Goal: Check status: Check status

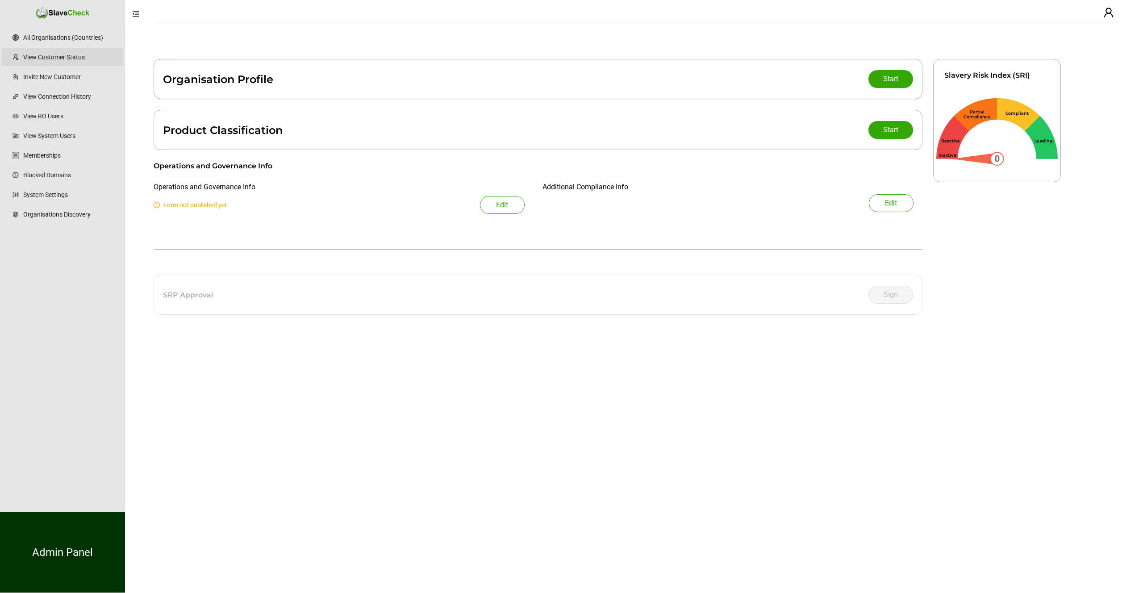
click at [58, 58] on link "View Customer Status" at bounding box center [69, 57] width 92 height 18
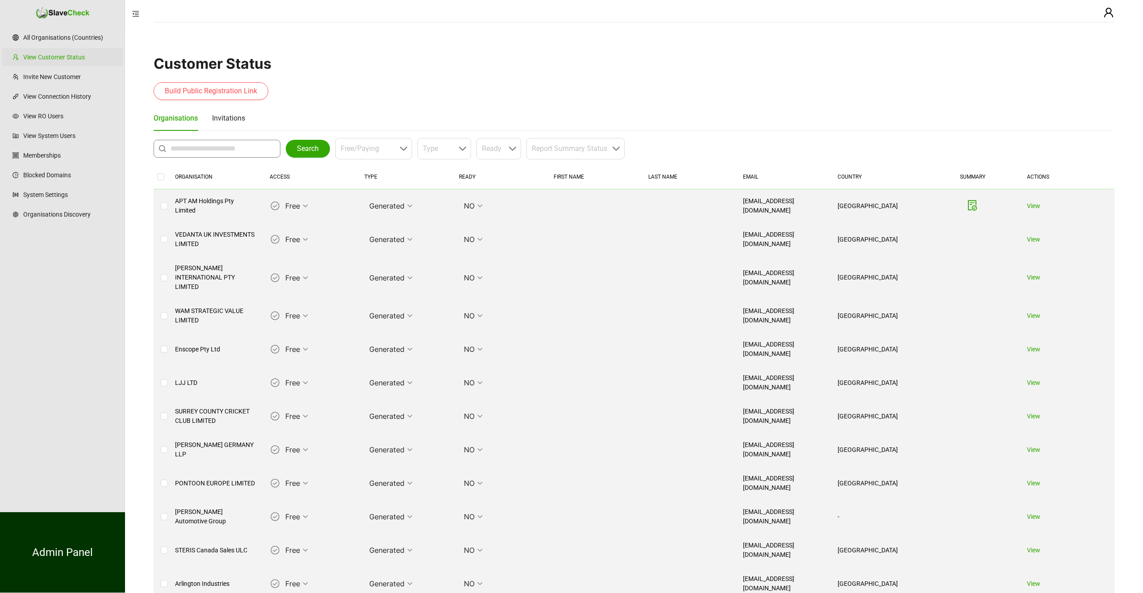
click at [196, 148] on input "text" at bounding box center [219, 148] width 97 height 11
type input "**********"
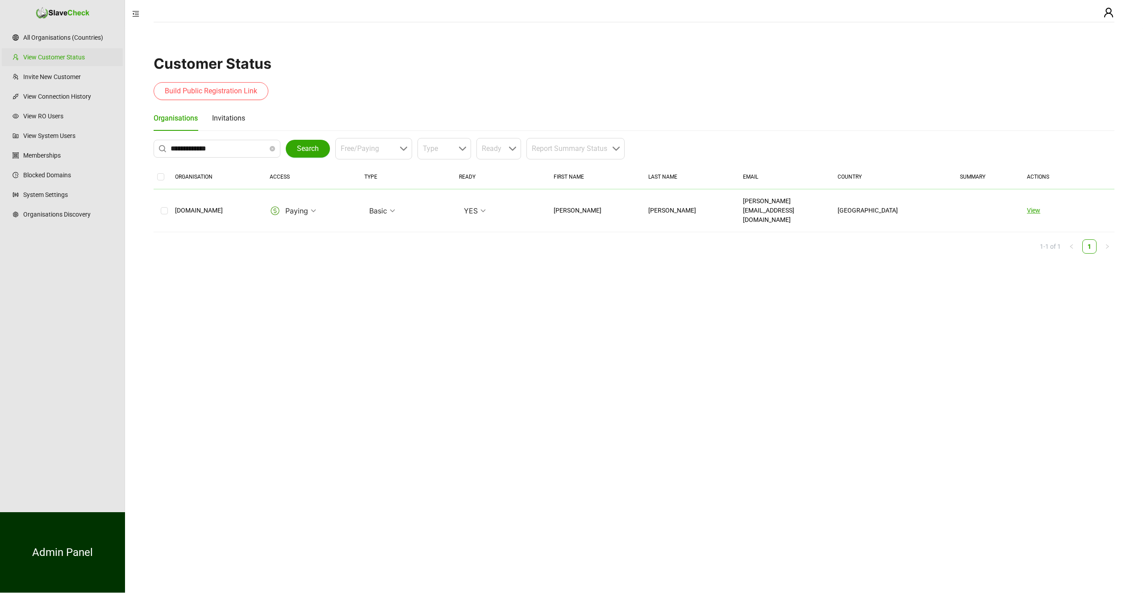
click at [1036, 207] on link "View" at bounding box center [1033, 210] width 13 height 7
